Goal: Obtain resource: Download file/media

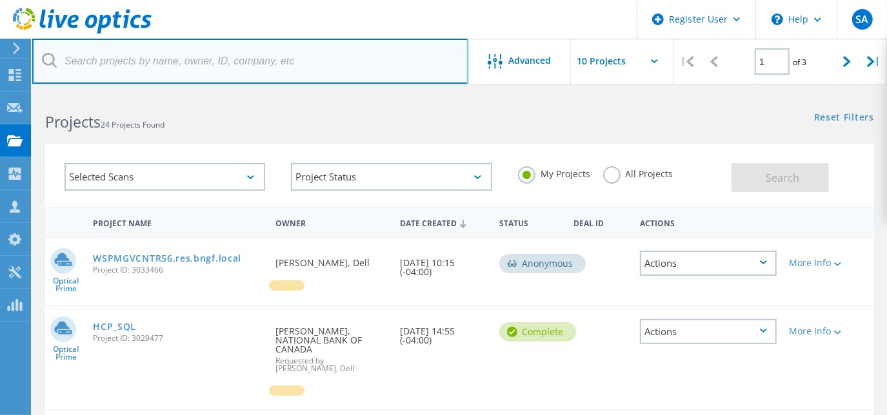
click at [132, 57] on input "text" at bounding box center [250, 61] width 436 height 45
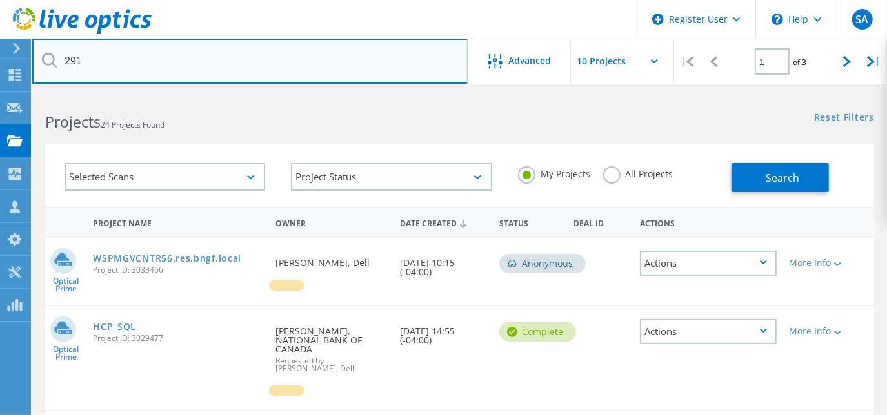
click at [97, 68] on input "291" at bounding box center [250, 61] width 436 height 45
type input "2913922"
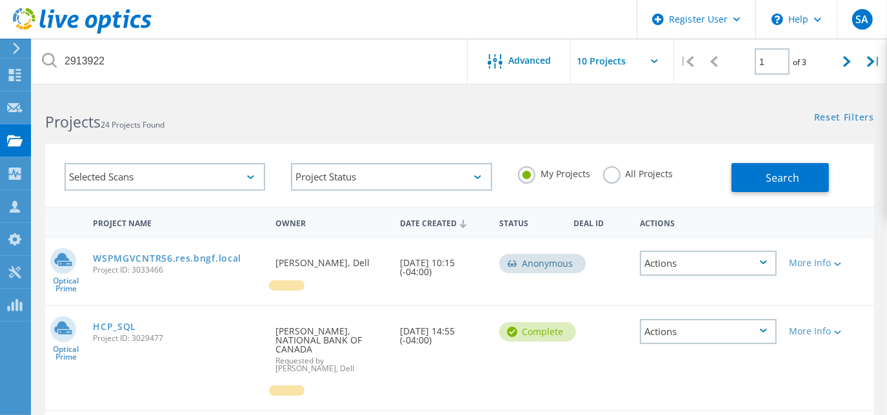
click at [624, 164] on div "My Projects All Projects" at bounding box center [618, 174] width 226 height 48
click at [624, 172] on label "All Projects" at bounding box center [638, 172] width 70 height 12
click at [0, 0] on input "All Projects" at bounding box center [0, 0] width 0 height 0
click at [757, 176] on button "Search" at bounding box center [779, 177] width 97 height 29
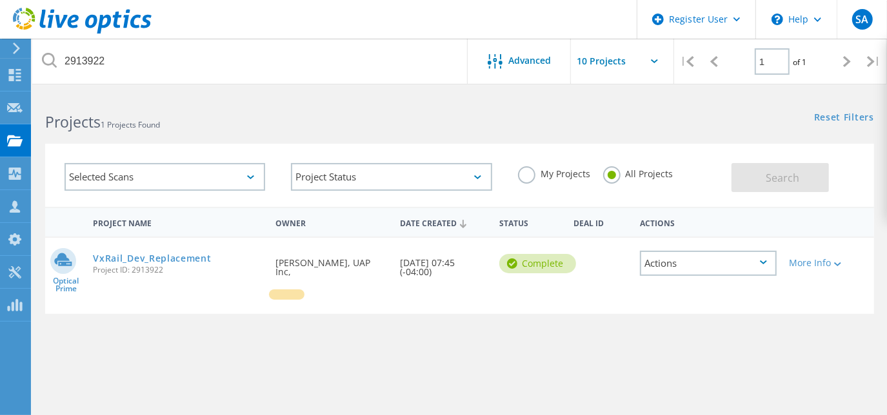
click at [110, 250] on div "VxRail_Dev_Replacement Project ID: 2913922" at bounding box center [177, 262] width 183 height 49
click at [112, 254] on link "VxRail_Dev_Replacement" at bounding box center [152, 258] width 118 height 9
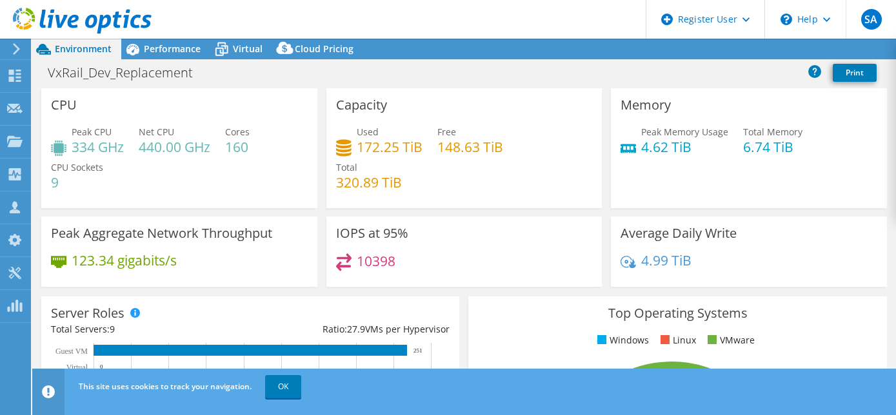
select select "[GEOGRAPHIC_DATA]"
select select "USD"
drag, startPoint x: 136, startPoint y: 148, endPoint x: 219, endPoint y: 148, distance: 83.2
click at [219, 148] on div "Peak CPU 334 GHz Net CPU 440.00 GHz Cores 160 CPU Sockets 9" at bounding box center [179, 163] width 257 height 77
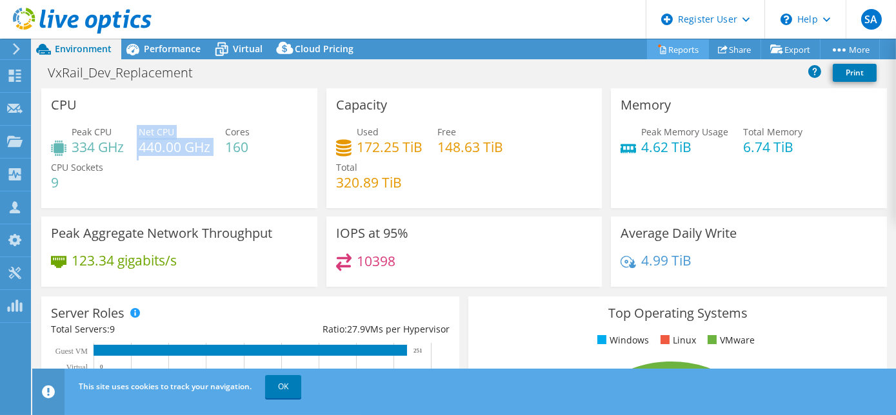
click at [669, 47] on link "Reports" at bounding box center [678, 49] width 62 height 20
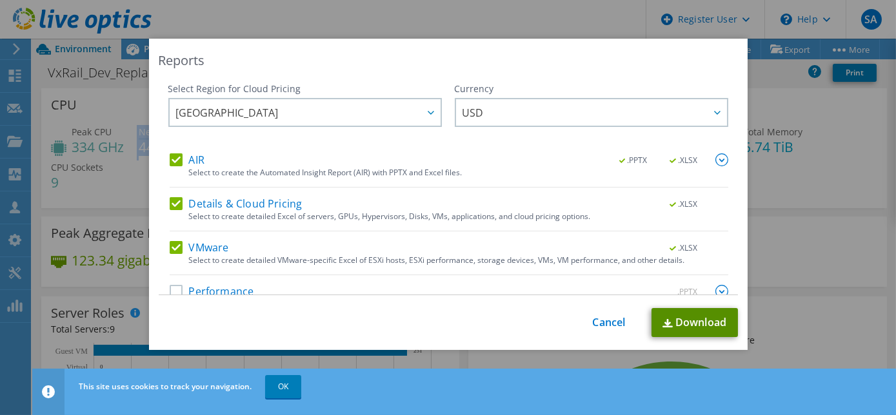
click at [667, 317] on link "Download" at bounding box center [694, 322] width 86 height 29
click at [593, 327] on link "Cancel" at bounding box center [609, 323] width 33 height 12
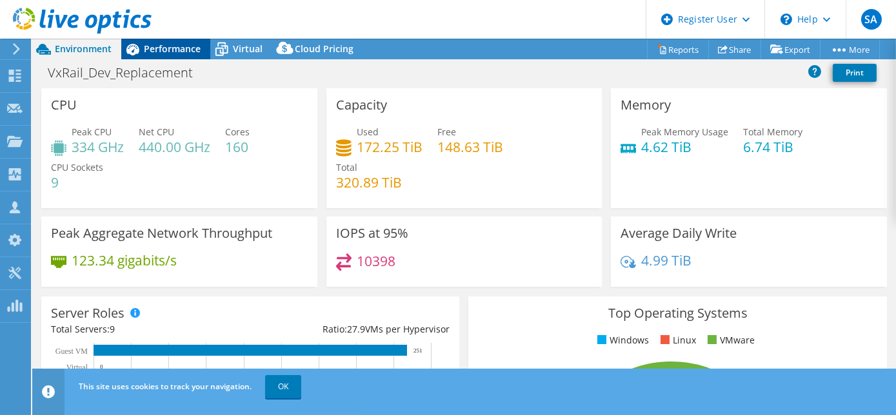
click at [169, 54] on span "Performance" at bounding box center [172, 49] width 57 height 12
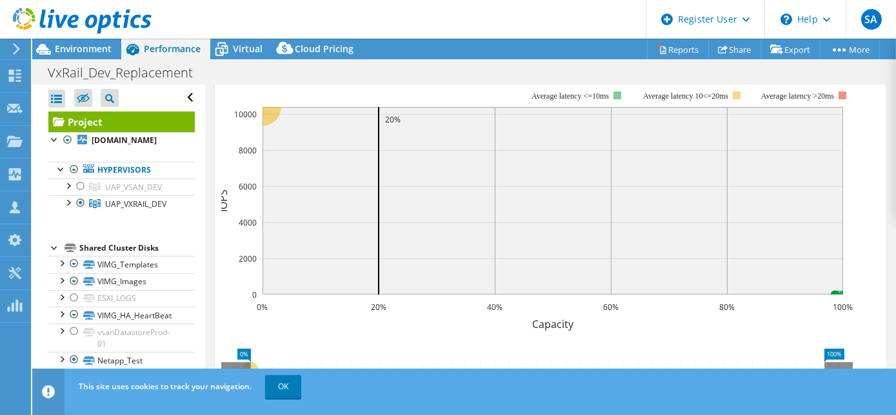
scroll to position [293, 0]
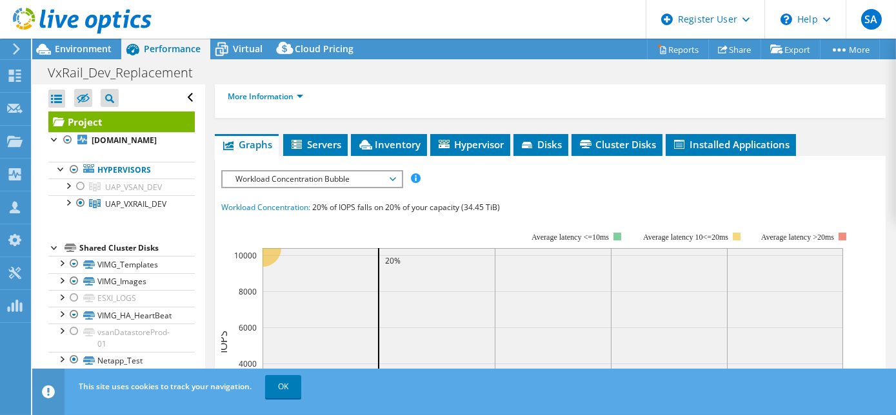
click at [302, 175] on span "Workload Concentration Bubble" at bounding box center [312, 179] width 166 height 15
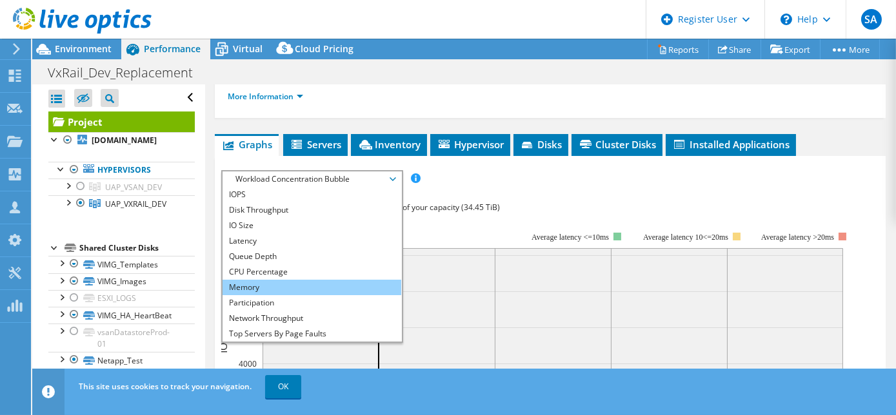
click at [264, 280] on li "Memory" at bounding box center [312, 287] width 179 height 15
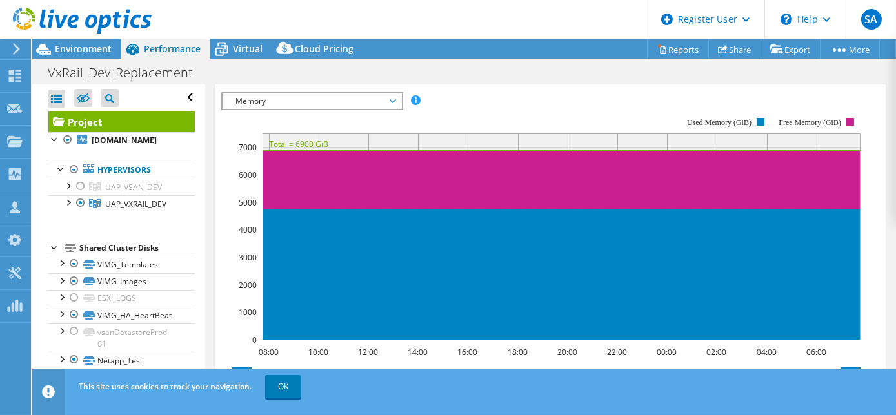
scroll to position [352, 0]
